Goal: Task Accomplishment & Management: Manage account settings

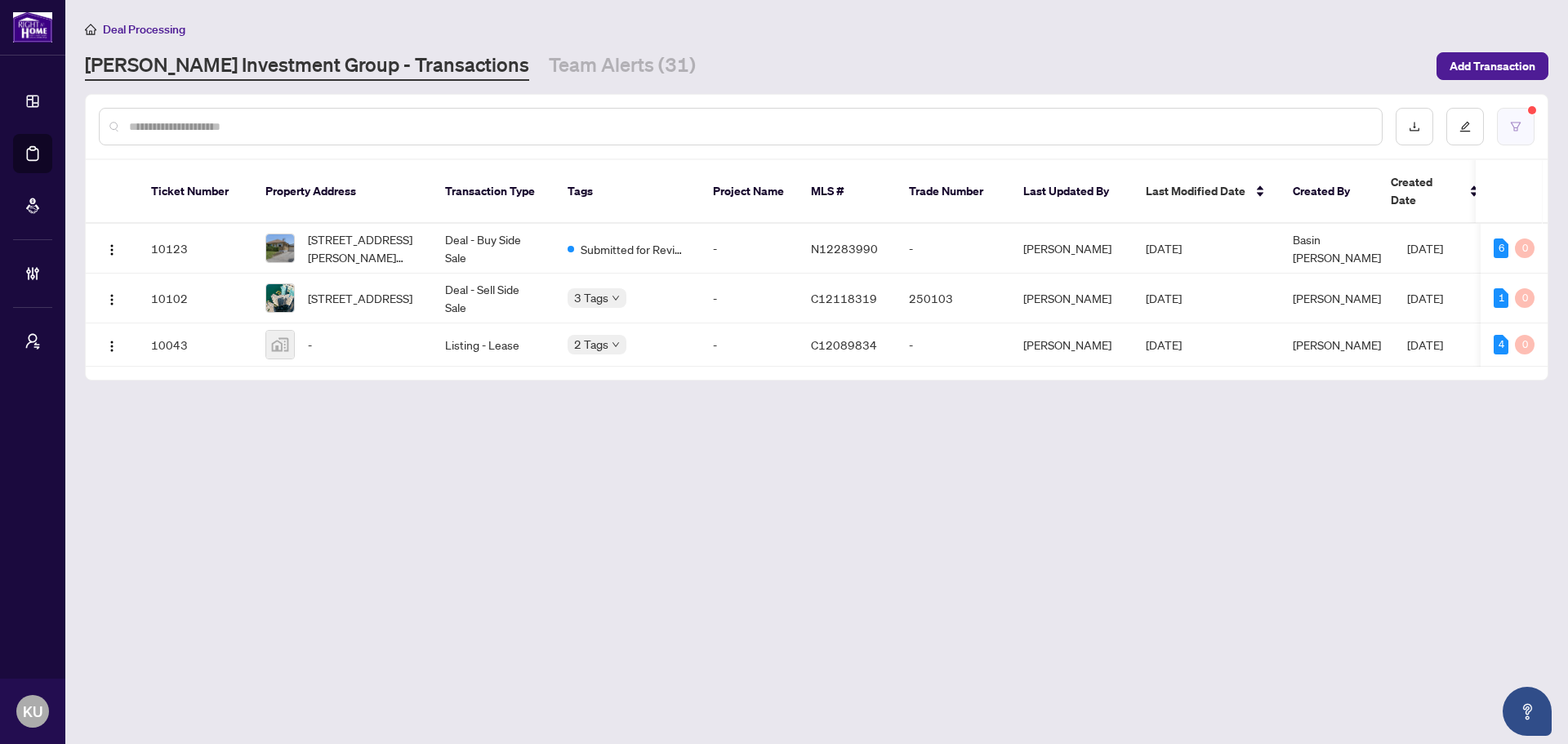
click at [1529, 129] on button "button" at bounding box center [1515, 126] width 38 height 38
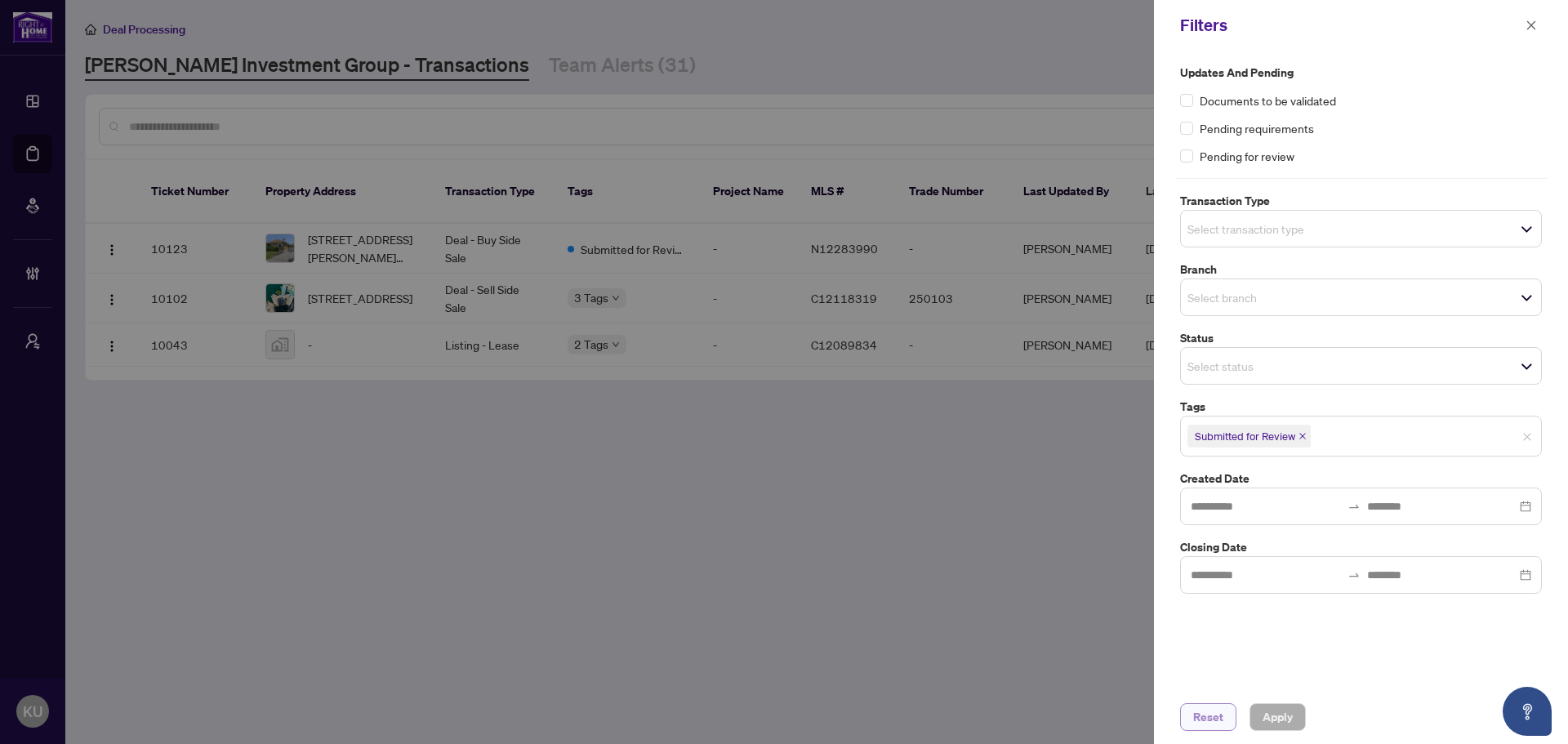
click at [1199, 723] on span "Reset" at bounding box center [1208, 717] width 30 height 26
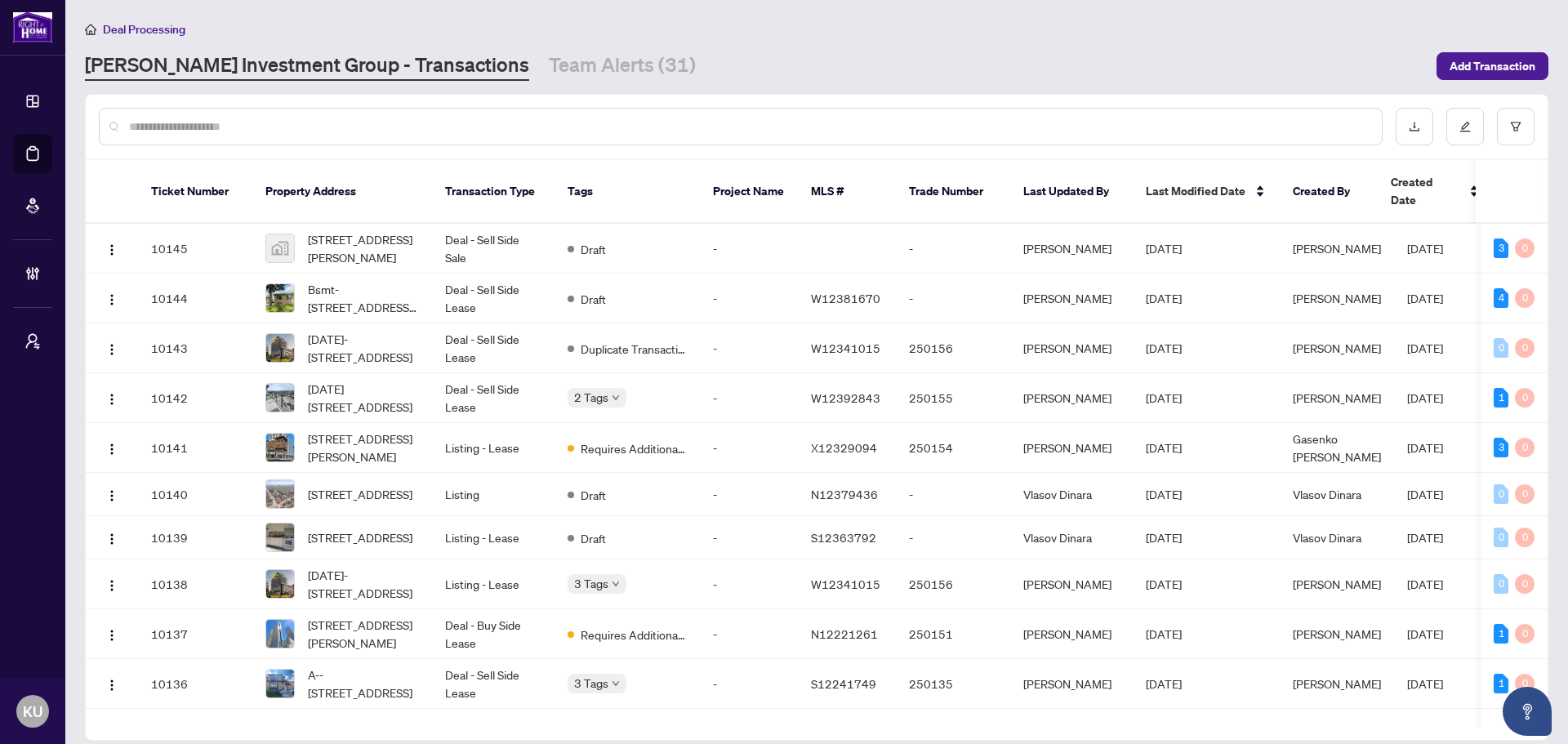
click at [350, 124] on input "text" at bounding box center [749, 126] width 1239 height 18
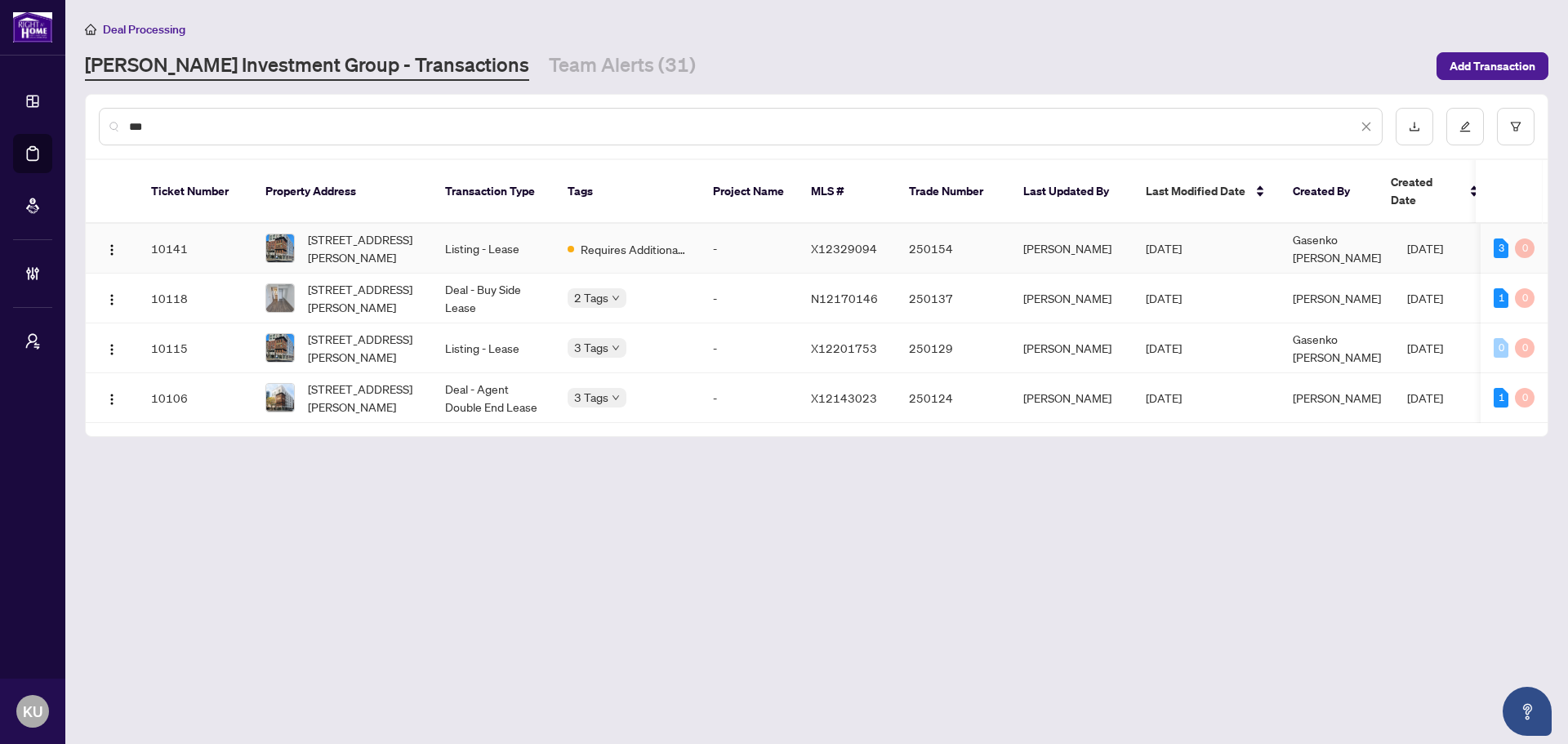
type input "***"
click at [367, 230] on span "[STREET_ADDRESS][PERSON_NAME]" at bounding box center [364, 248] width 111 height 36
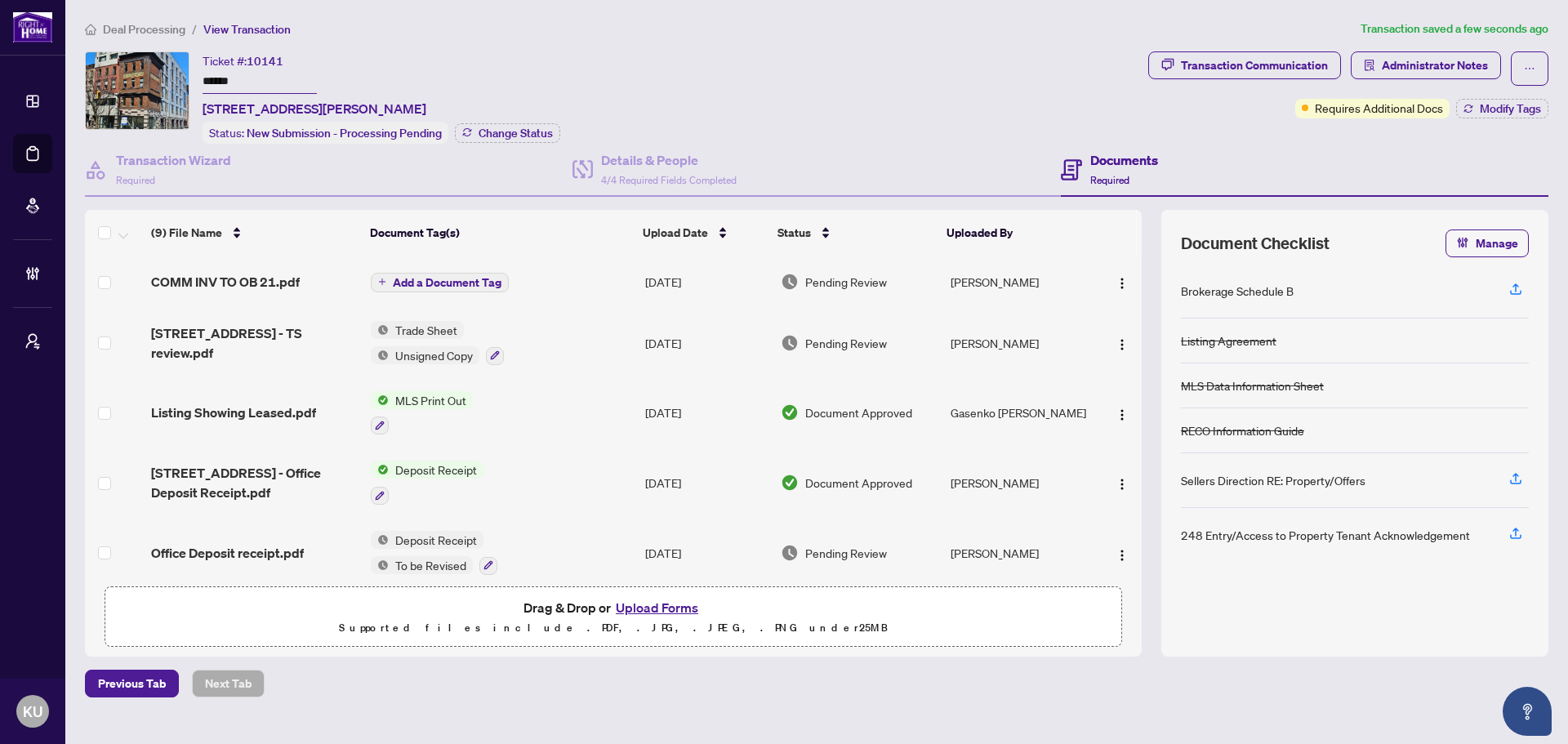
click at [433, 279] on span "Add a Document Tag" at bounding box center [447, 283] width 109 height 12
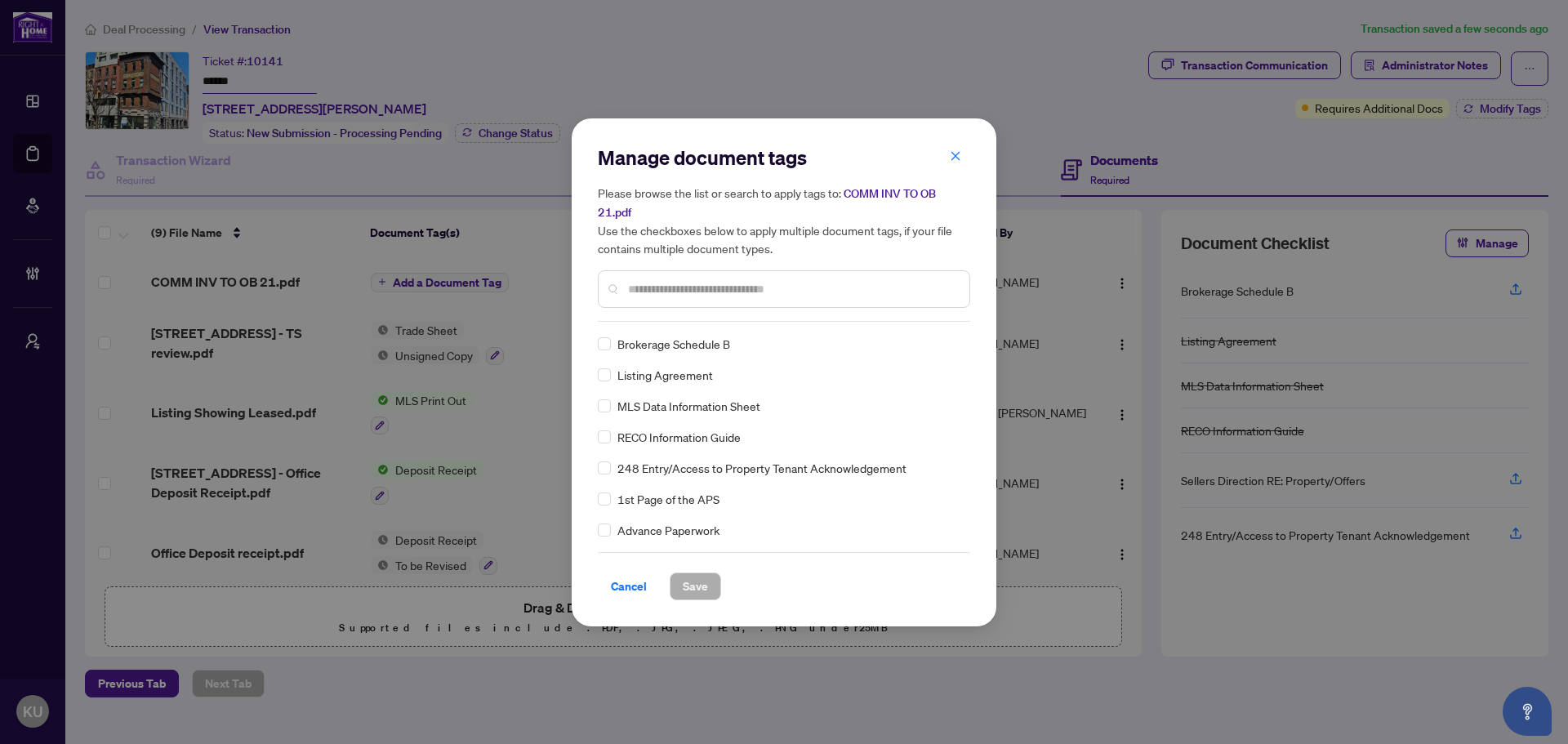
click at [708, 287] on input "text" at bounding box center [792, 289] width 328 height 18
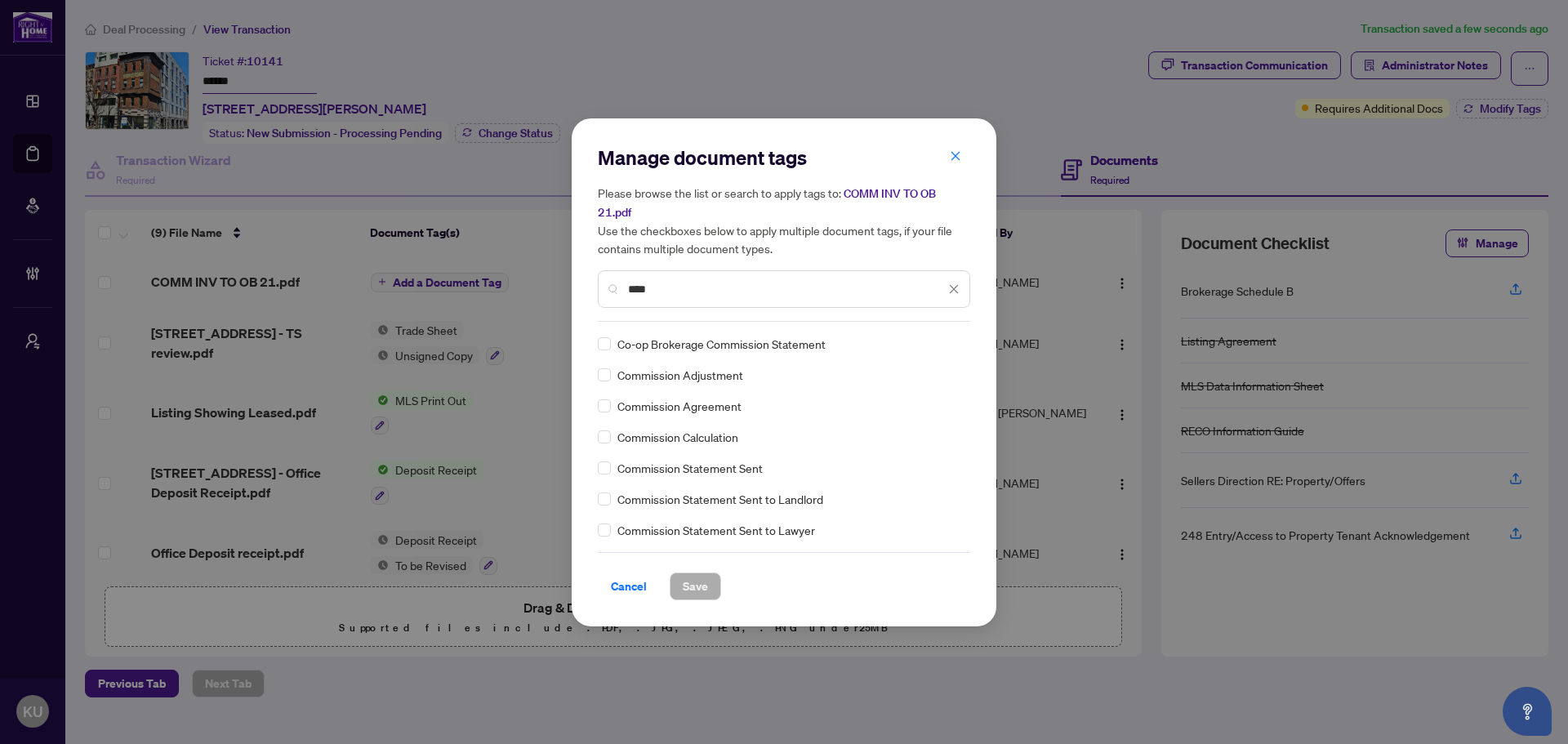
type input "****"
click at [944, 346] on div at bounding box center [944, 343] width 31 height 17
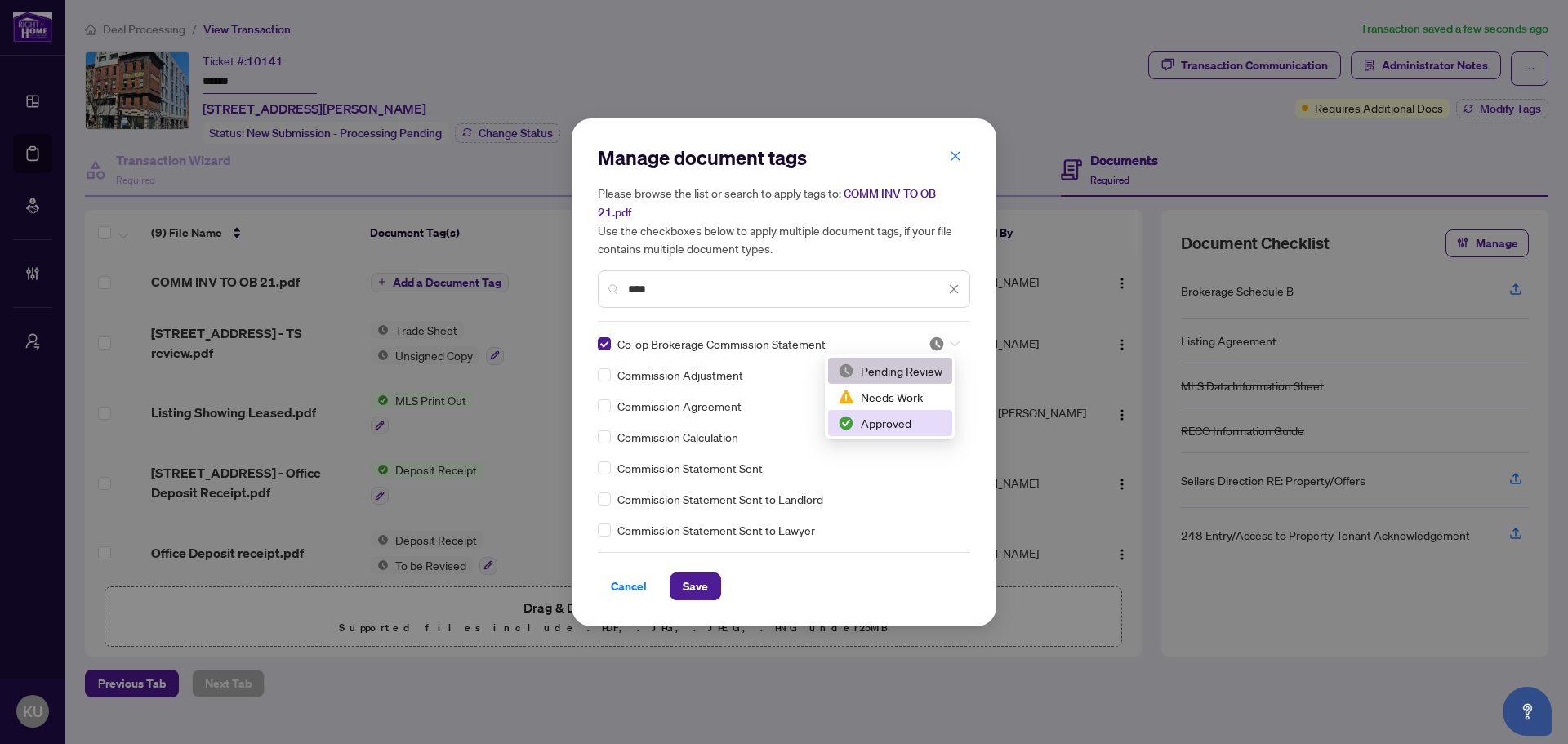
click at [913, 420] on div "Approved" at bounding box center [889, 423] width 104 height 18
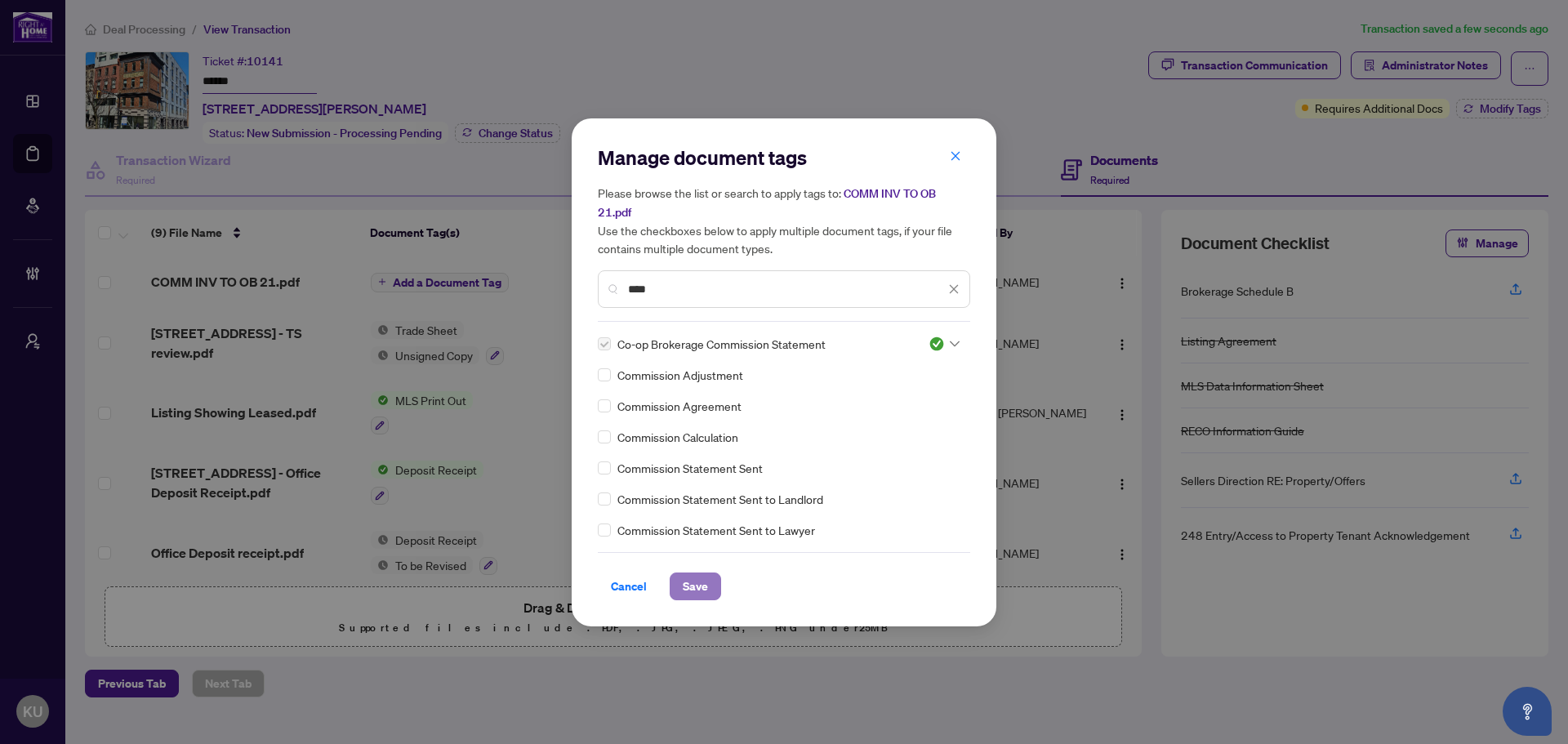
click at [698, 589] on span "Save" at bounding box center [695, 585] width 25 height 26
